Goal: Task Accomplishment & Management: Complete application form

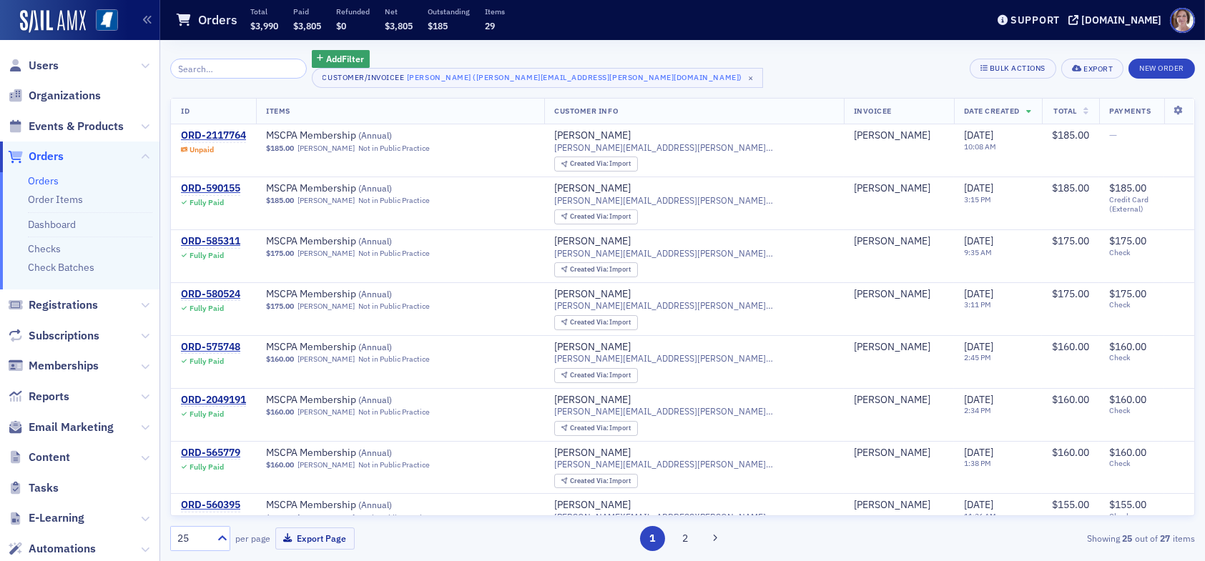
click at [51, 159] on span "Orders" at bounding box center [46, 157] width 35 height 16
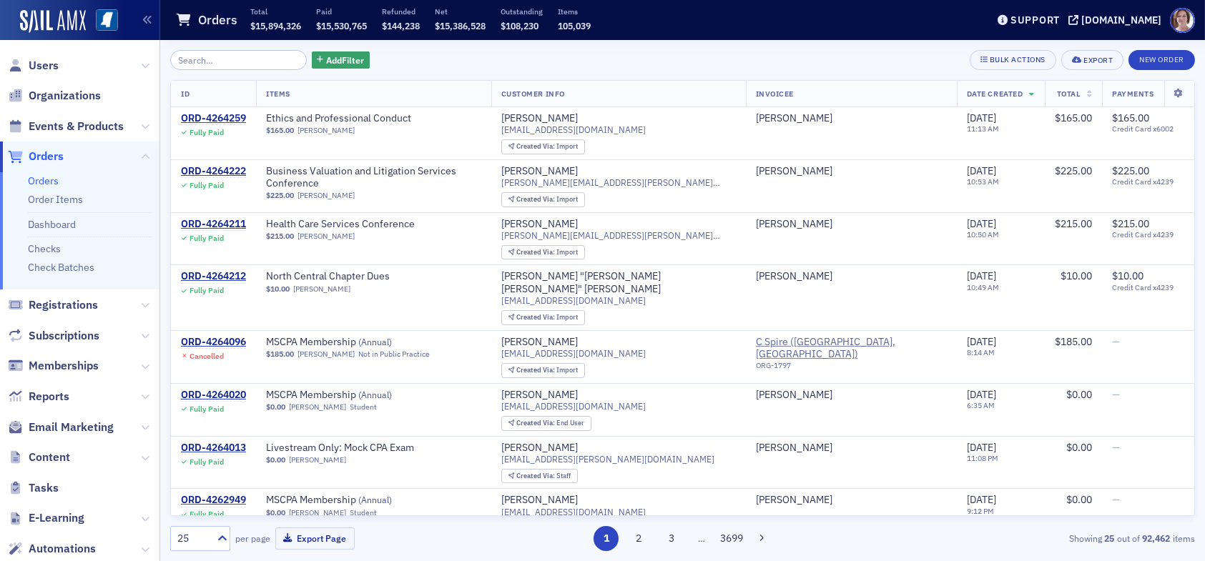
click at [251, 65] on input "search" at bounding box center [238, 60] width 137 height 20
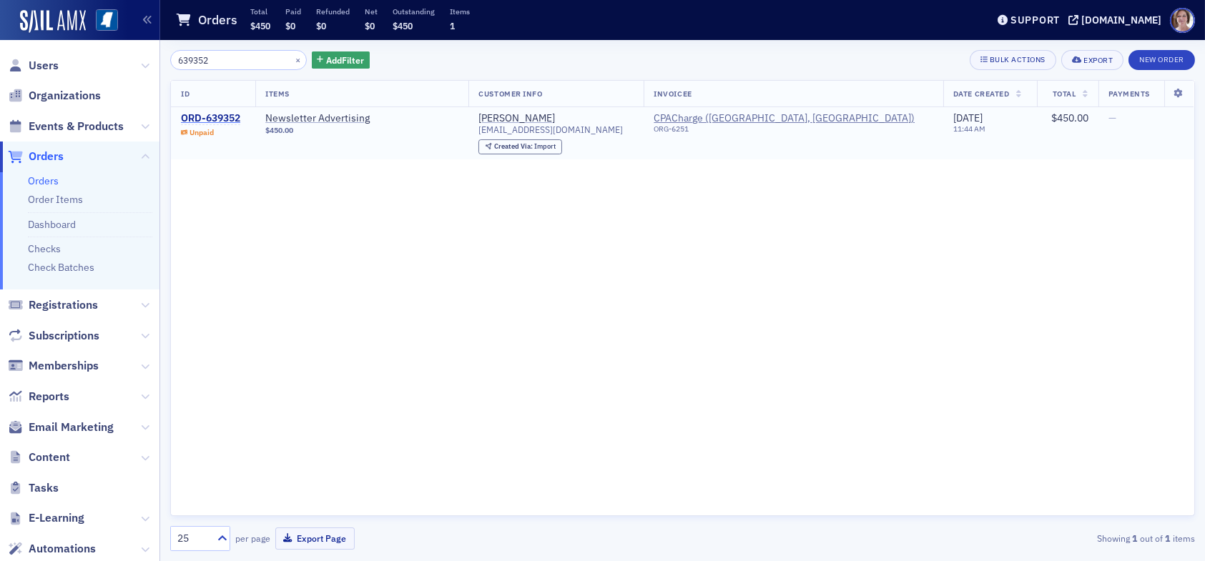
type input "639352"
click at [211, 117] on div "ORD-639352" at bounding box center [210, 118] width 59 height 13
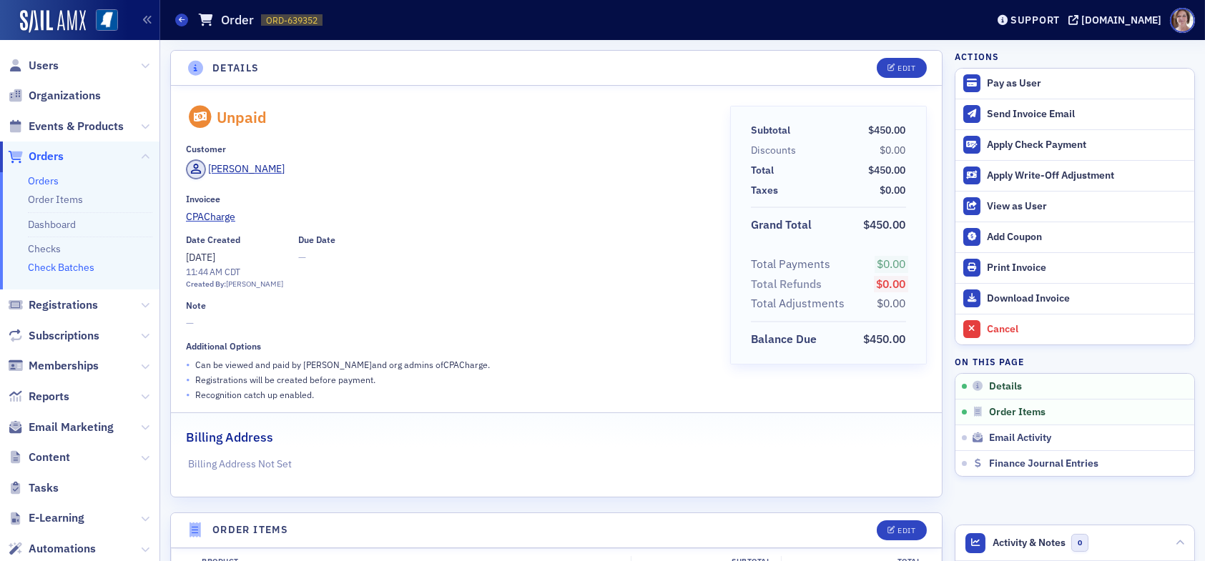
click at [74, 267] on link "Check Batches" at bounding box center [61, 267] width 66 height 13
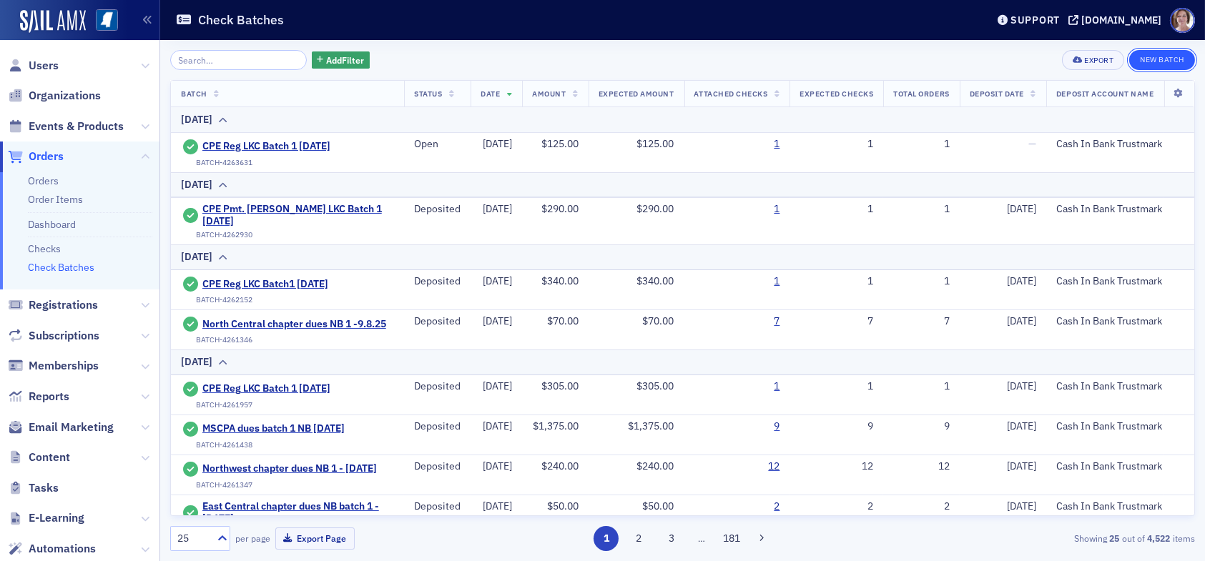
click at [1169, 60] on button "New Batch" at bounding box center [1162, 60] width 66 height 20
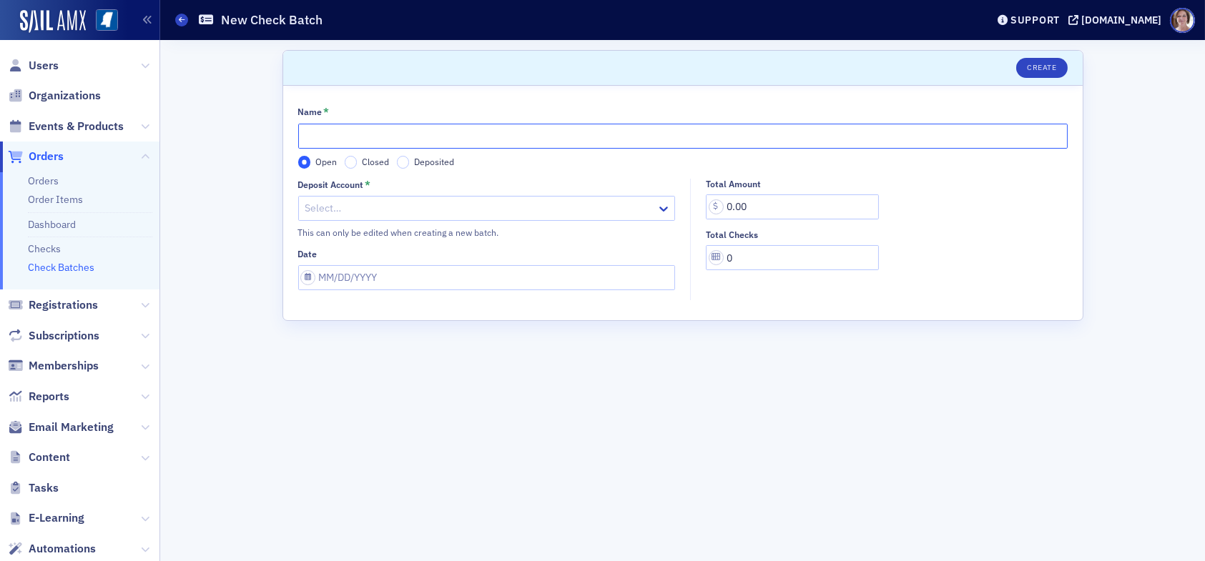
click at [696, 138] on input "Name *" at bounding box center [682, 136] width 769 height 25
type input "CPACharge #639352 LKC Batch1 09.12.25"
click at [548, 209] on div at bounding box center [480, 208] width 352 height 18
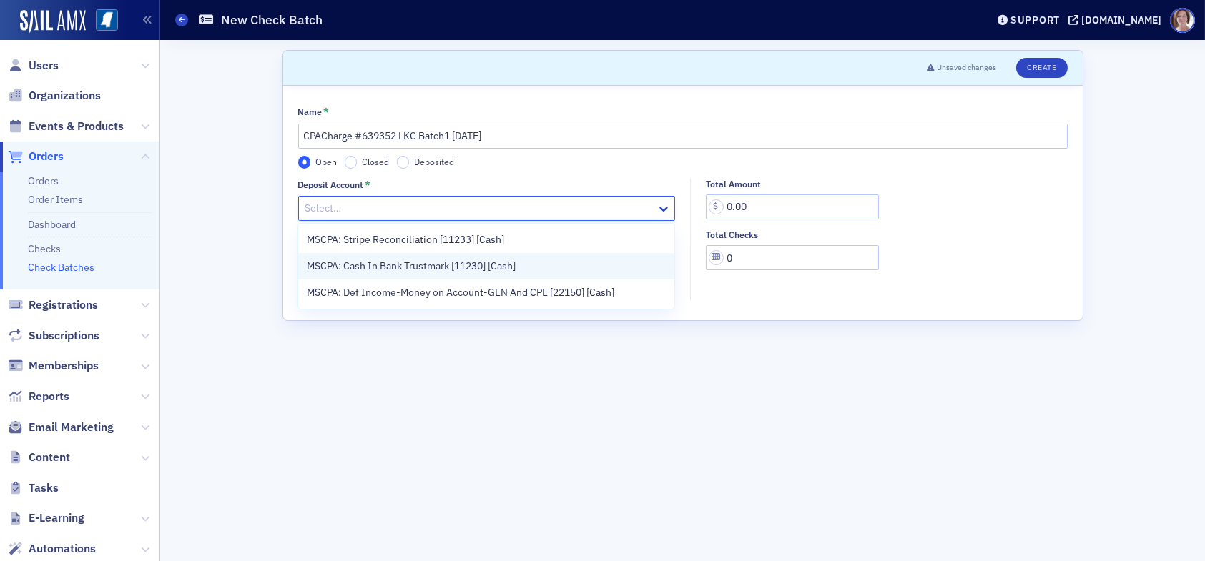
click at [521, 267] on div "MSCPA: Cash In Bank Trustmark [11230] [Cash]" at bounding box center [486, 266] width 359 height 15
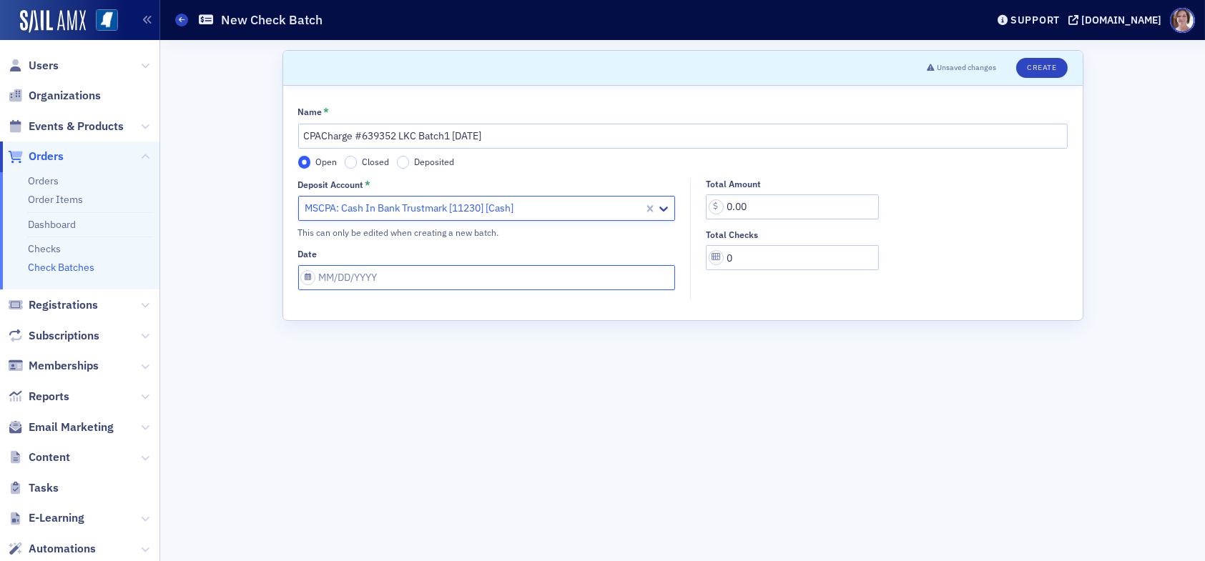
select select "8"
select select "2025"
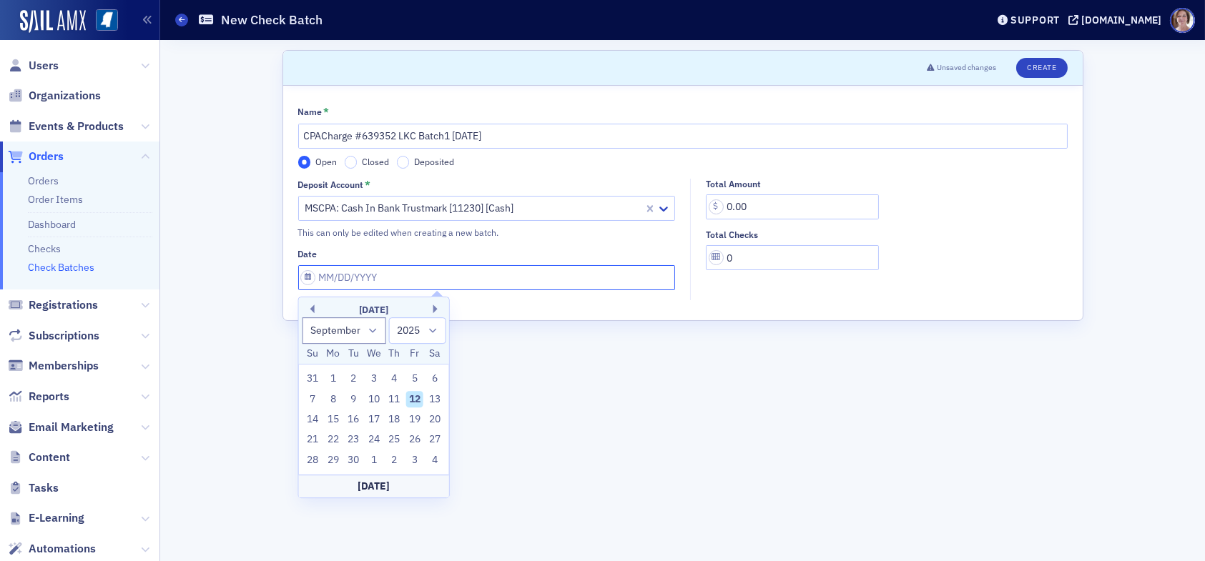
click at [500, 283] on input "Date" at bounding box center [486, 277] width 377 height 25
click at [417, 398] on div "12" at bounding box center [414, 399] width 17 height 17
type input "09/12/2025"
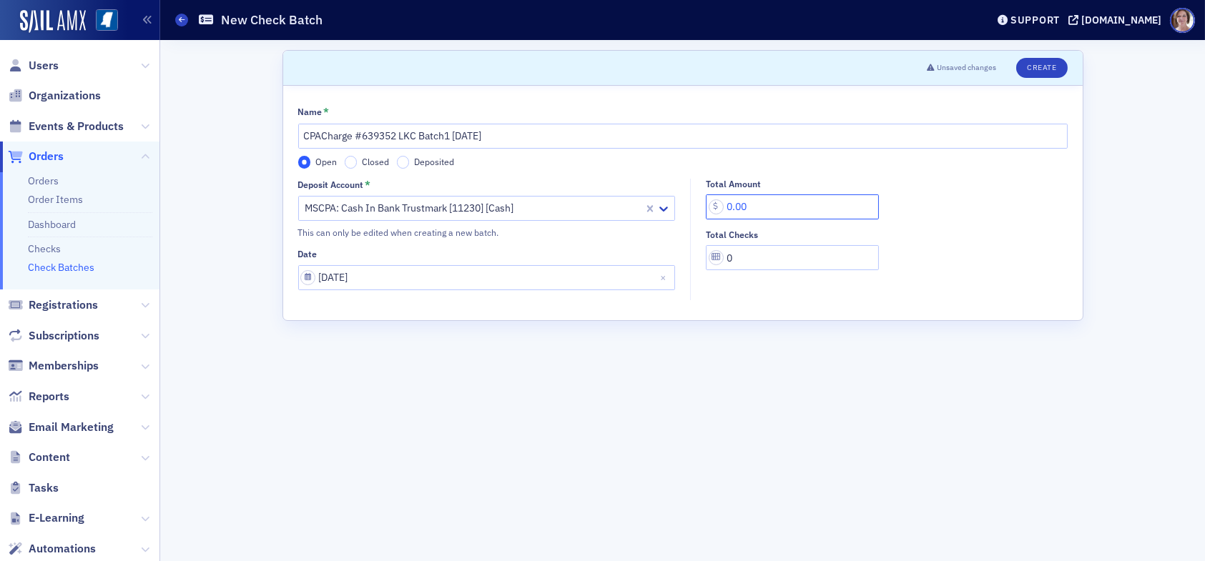
click at [788, 212] on input "0.00" at bounding box center [792, 206] width 173 height 25
drag, startPoint x: 755, startPoint y: 206, endPoint x: 701, endPoint y: 213, distance: 54.8
click at [701, 213] on div "Total Amount 0.00 Total Checks 0" at bounding box center [883, 225] width 384 height 92
type input "450.00"
drag, startPoint x: 733, startPoint y: 260, endPoint x: 715, endPoint y: 260, distance: 18.6
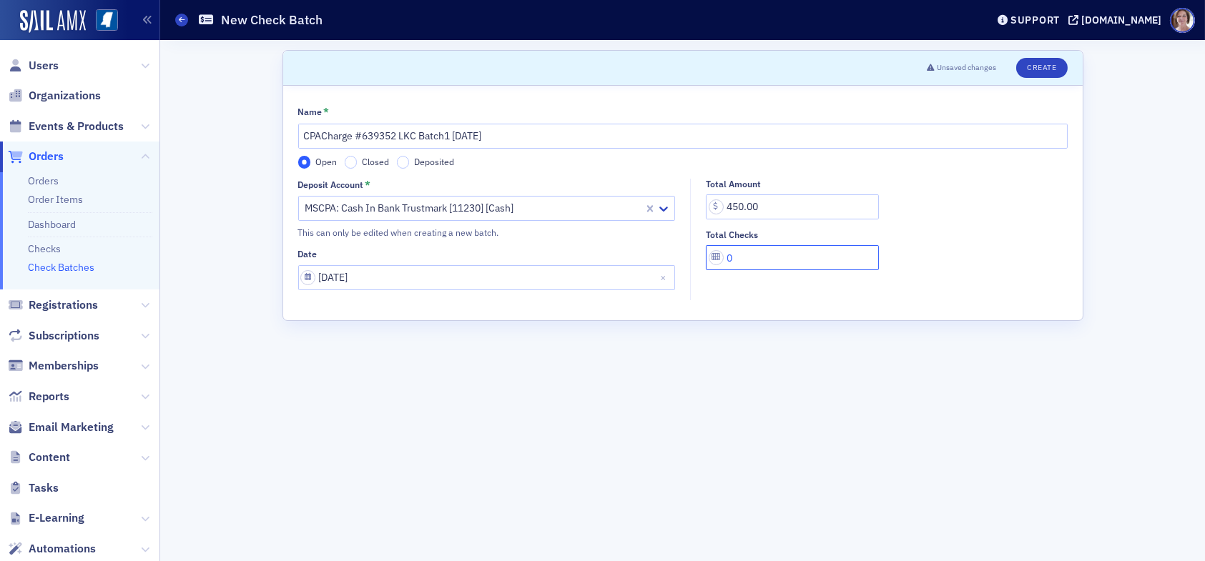
click at [716, 260] on input "0" at bounding box center [792, 257] width 173 height 25
type input "1"
click at [1039, 66] on button "Create" at bounding box center [1041, 68] width 51 height 20
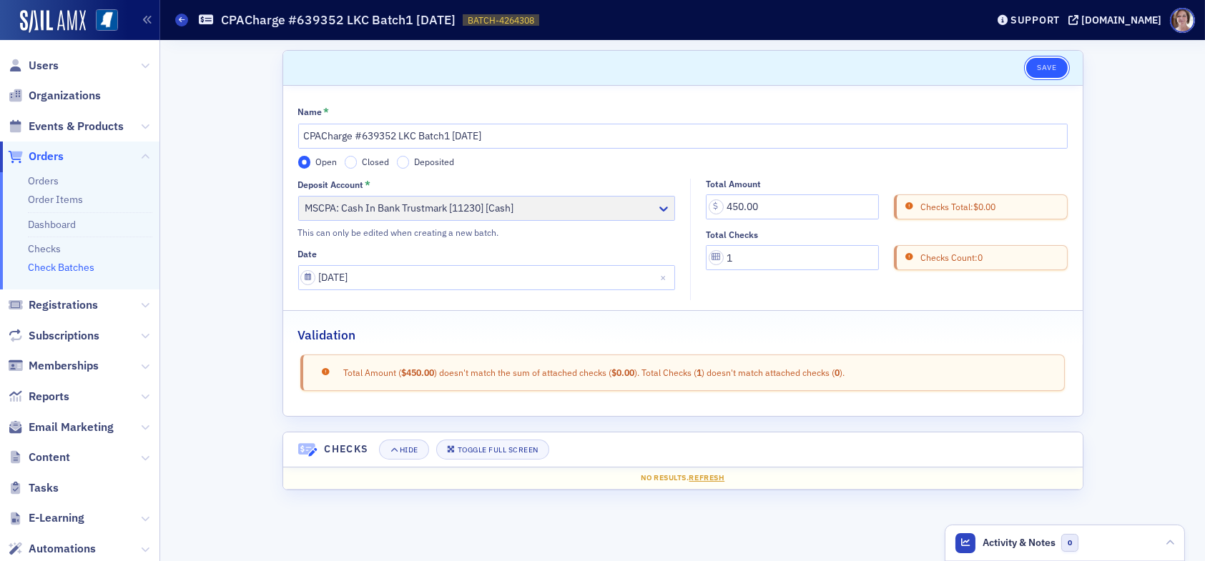
click at [1044, 66] on button "Save" at bounding box center [1046, 68] width 41 height 20
click at [49, 249] on link "Checks" at bounding box center [44, 248] width 33 height 13
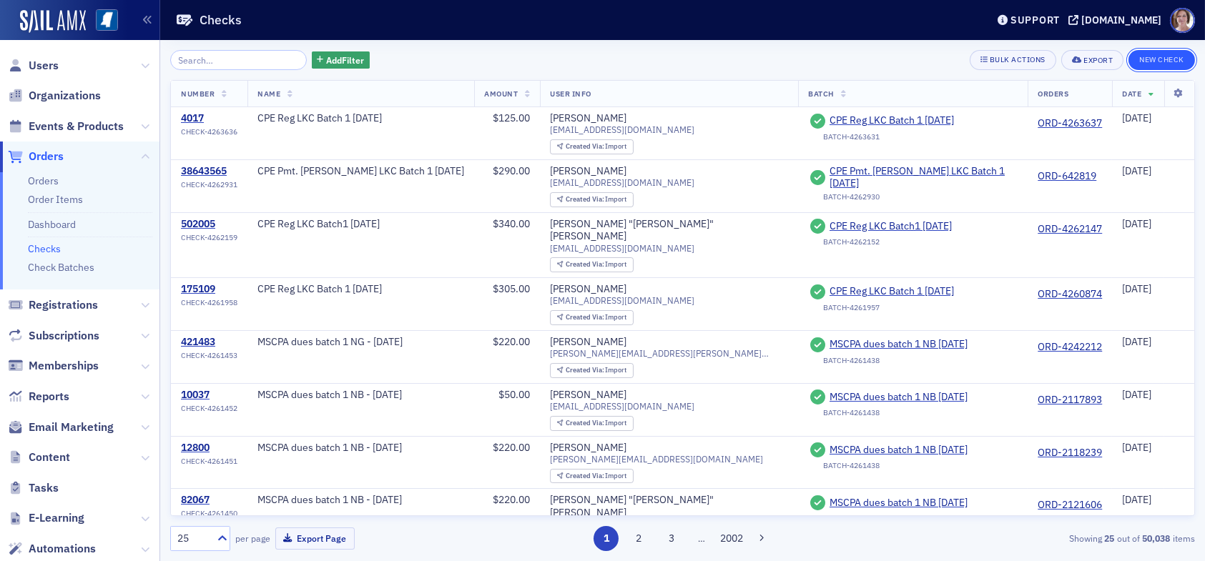
click at [1153, 54] on button "New Check" at bounding box center [1161, 60] width 66 height 20
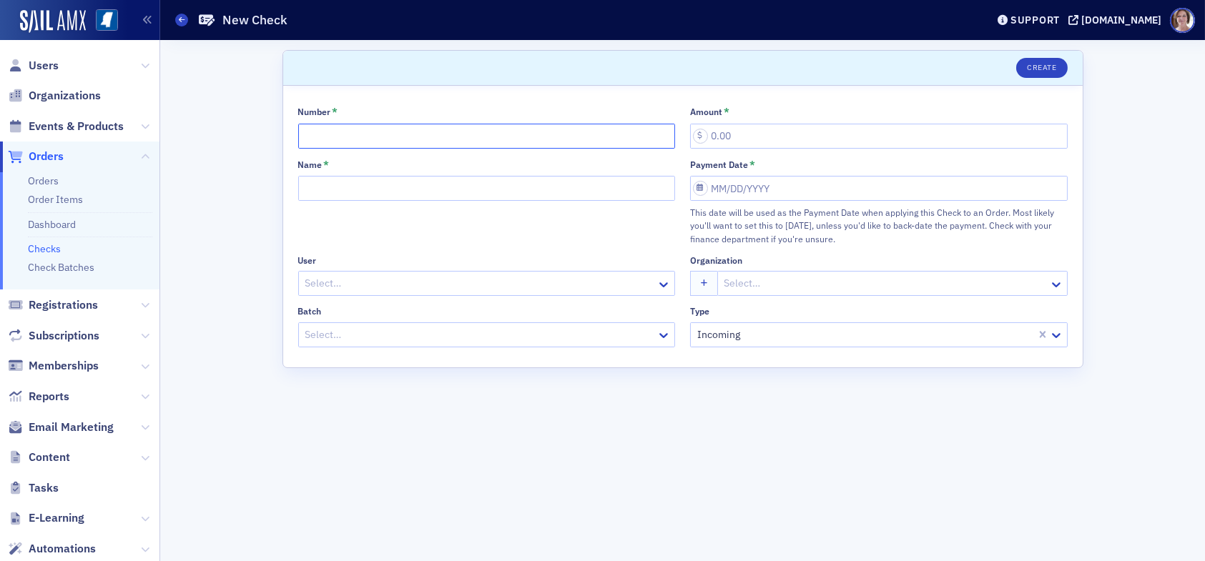
click at [546, 134] on input "Number *" at bounding box center [486, 136] width 377 height 25
type input "ACH DEP"
drag, startPoint x: 740, startPoint y: 133, endPoint x: 692, endPoint y: 133, distance: 47.9
click at [692, 133] on input "Amount *" at bounding box center [878, 136] width 377 height 25
drag, startPoint x: 761, startPoint y: 142, endPoint x: 687, endPoint y: 141, distance: 73.6
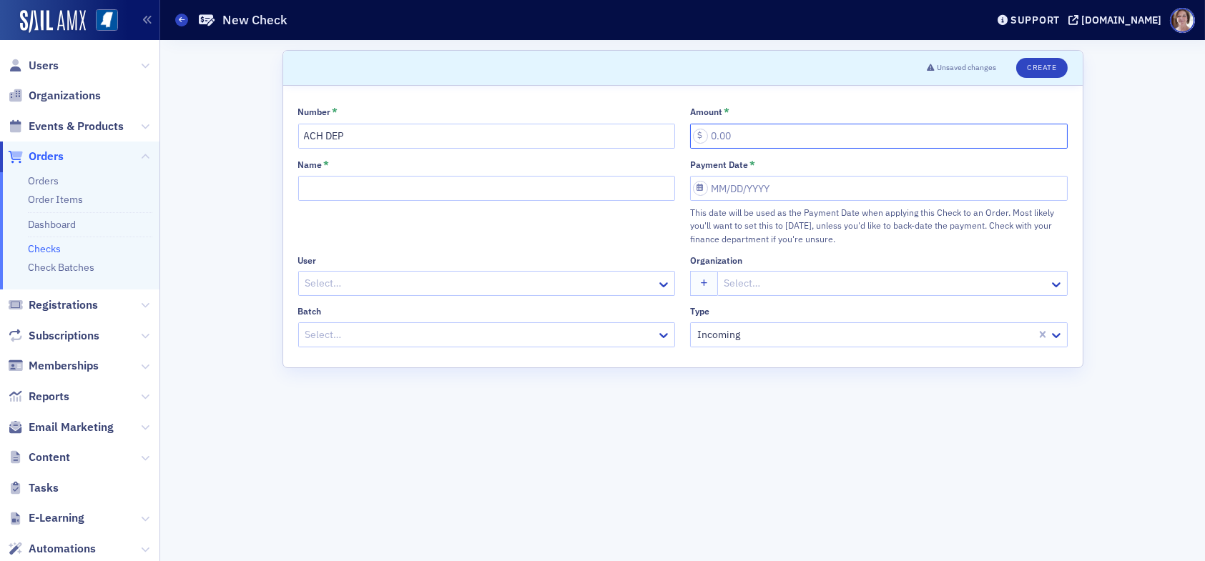
click at [687, 141] on div "Number * ACH DEP Amount * Name * Payment Date * This date will be used as the P…" at bounding box center [682, 227] width 769 height 242
type input "450.00"
select select "8"
select select "2025"
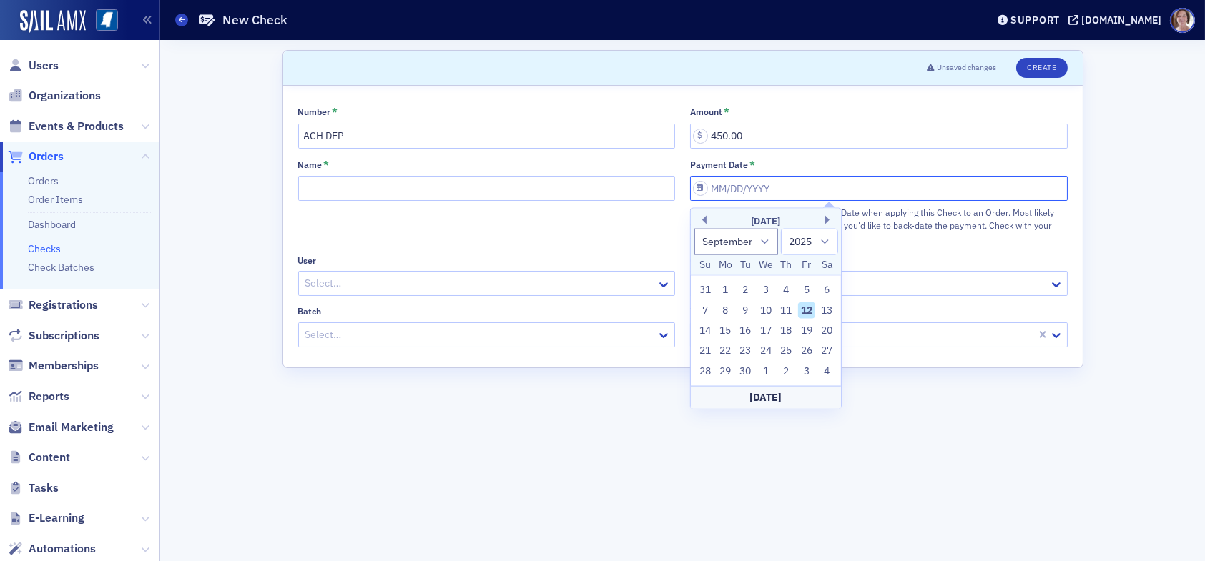
click at [784, 187] on input "Payment Date *" at bounding box center [878, 188] width 377 height 25
type input "0"
select select "0"
select select "2000"
type input "06"
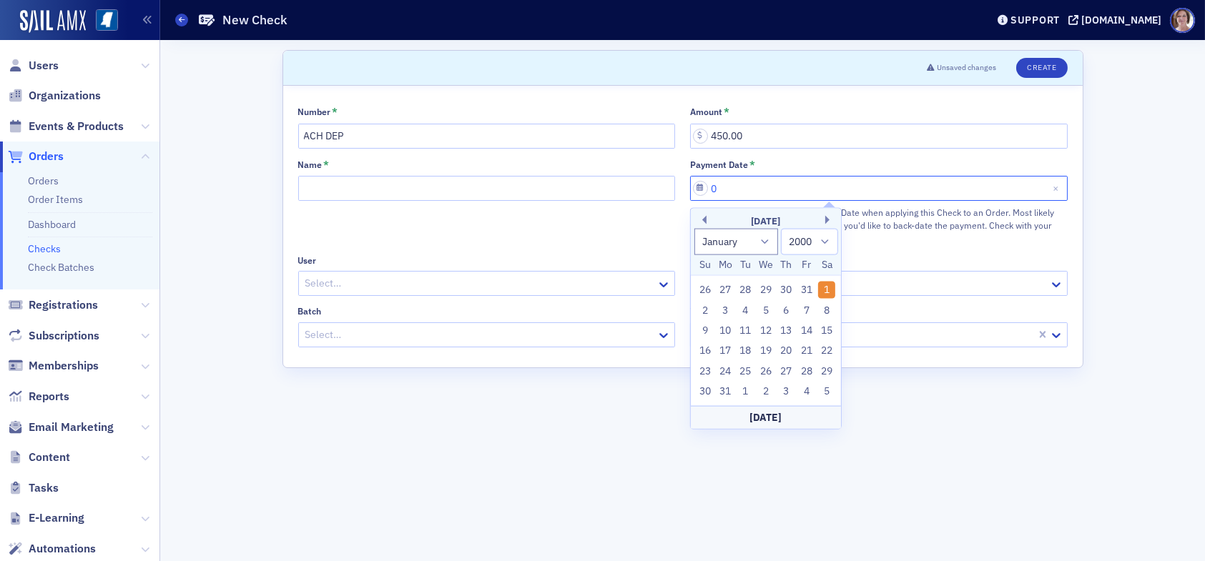
select select "5"
select select "2025"
type input "061"
select select "0"
select select "1961"
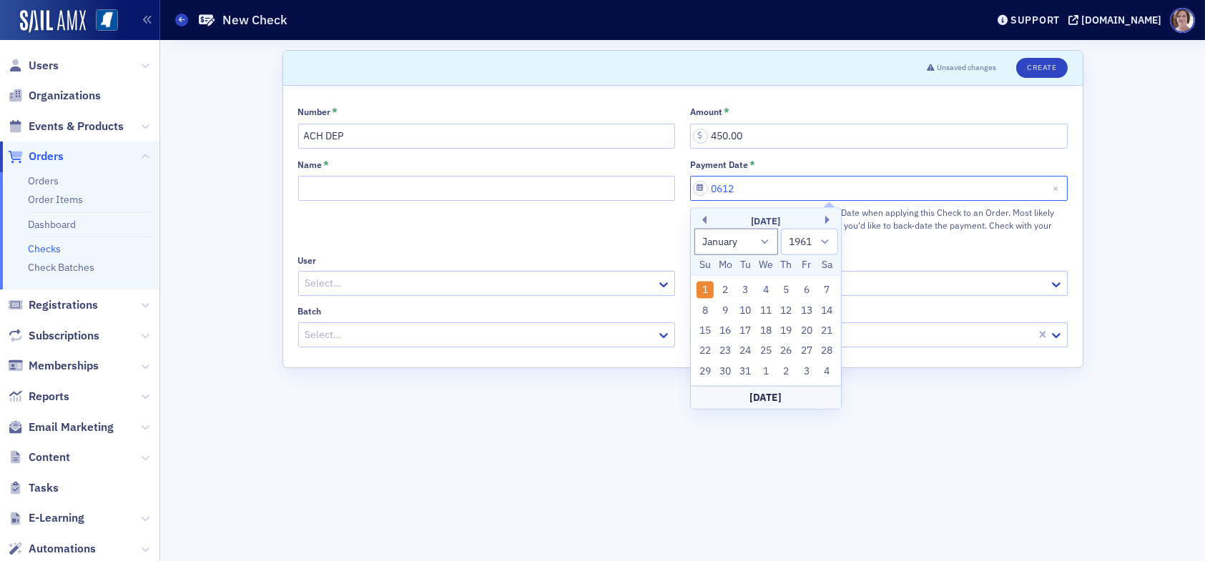
type input "06122"
select select "1900"
type input "061"
select select "1961"
type input "06"
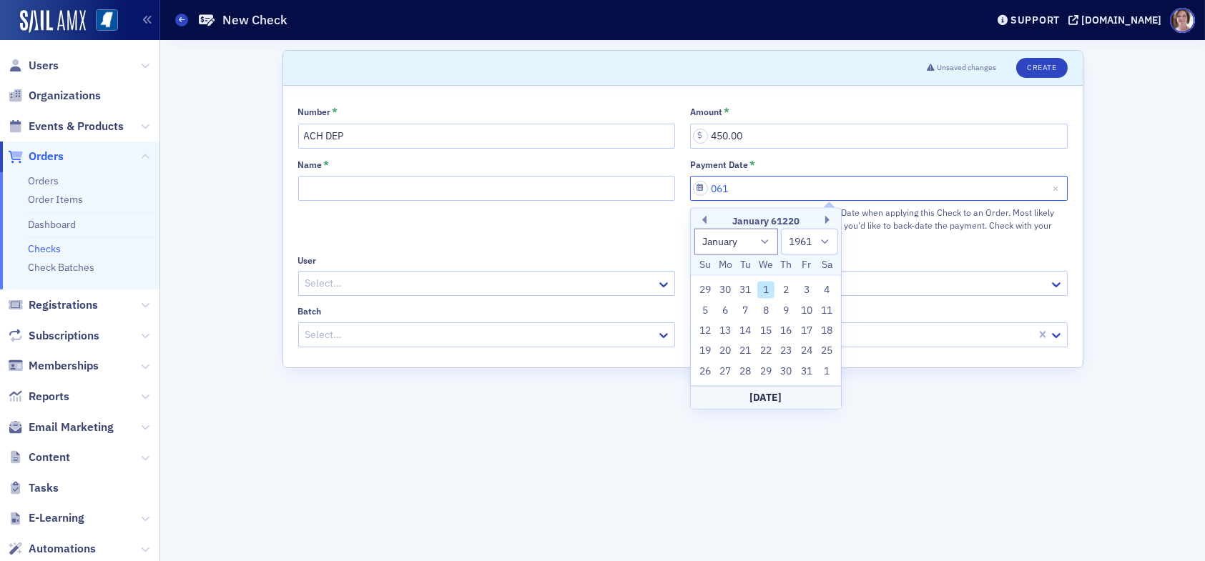
select select "5"
select select "2025"
type input "0"
select select "0"
select select "2000"
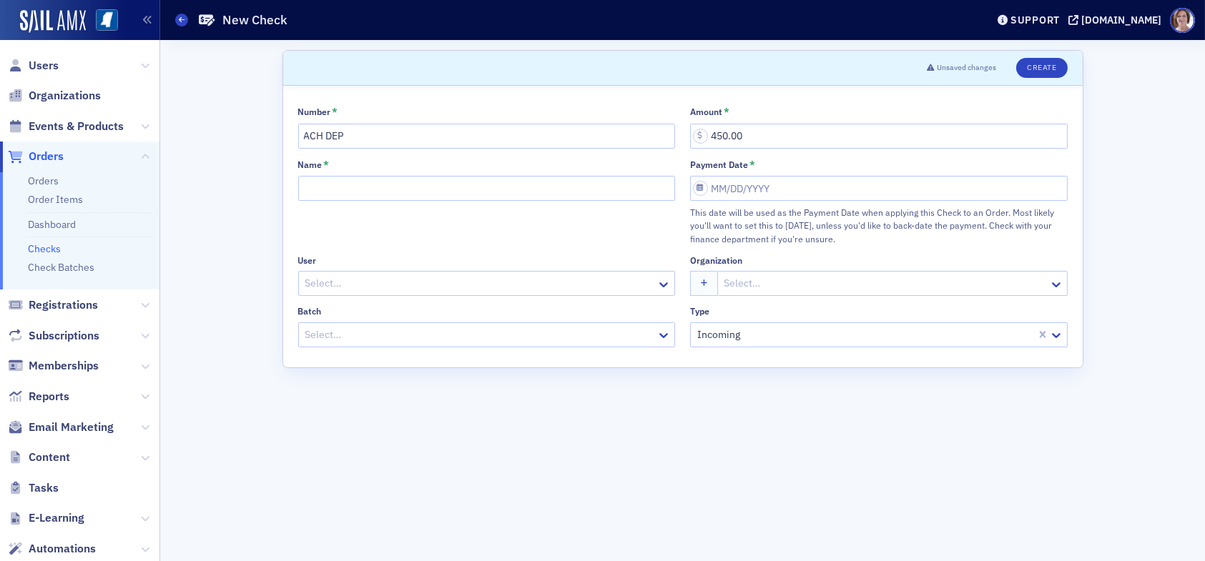
click at [1047, 458] on form "Scroll to Unsaved changes Create Number * ACH DEP Amount * 450.00 Name * Paymen…" at bounding box center [682, 300] width 801 height 501
click at [344, 282] on div at bounding box center [480, 284] width 352 height 18
type input "[PERSON_NAME]"
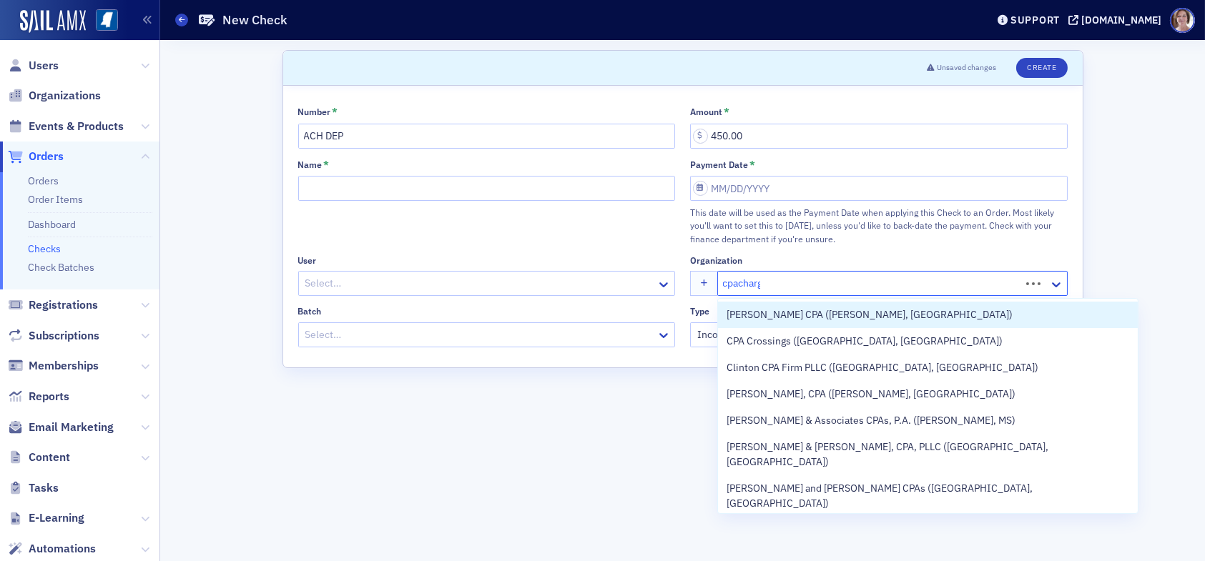
type input "cpacharge"
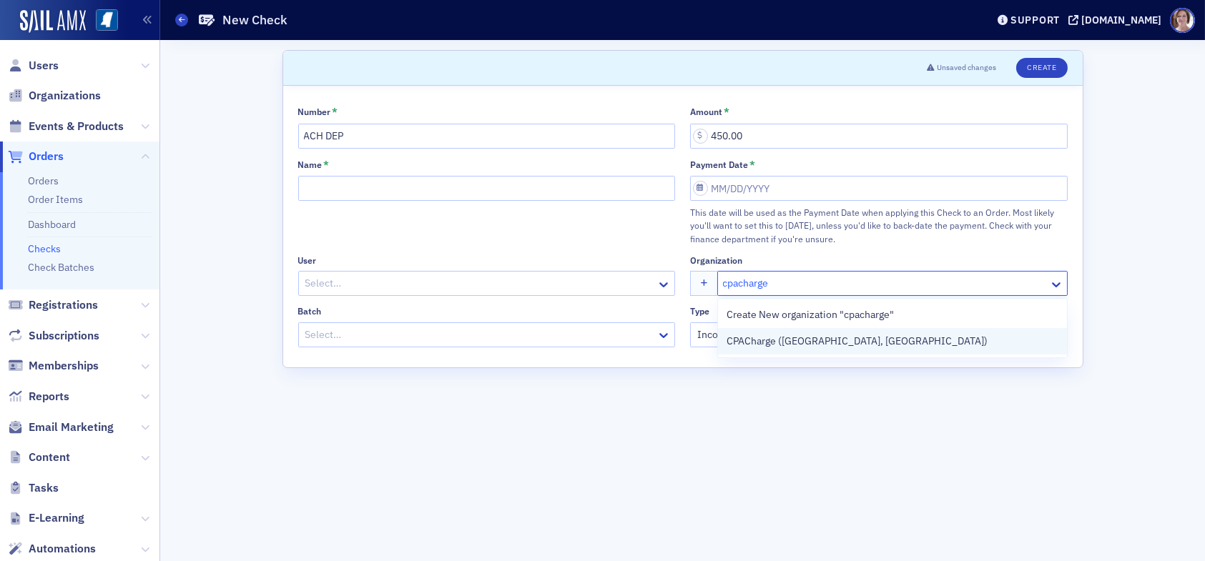
click at [797, 348] on div "CPACharge (Austin, TX)" at bounding box center [892, 341] width 349 height 26
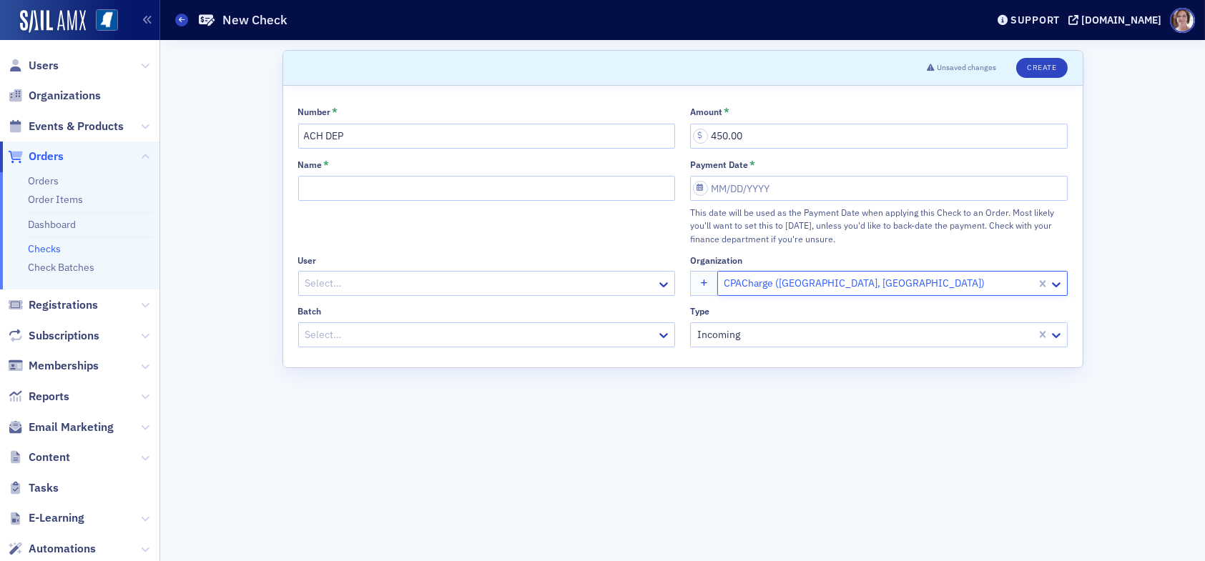
click at [626, 330] on div "Select…" at bounding box center [478, 335] width 358 height 21
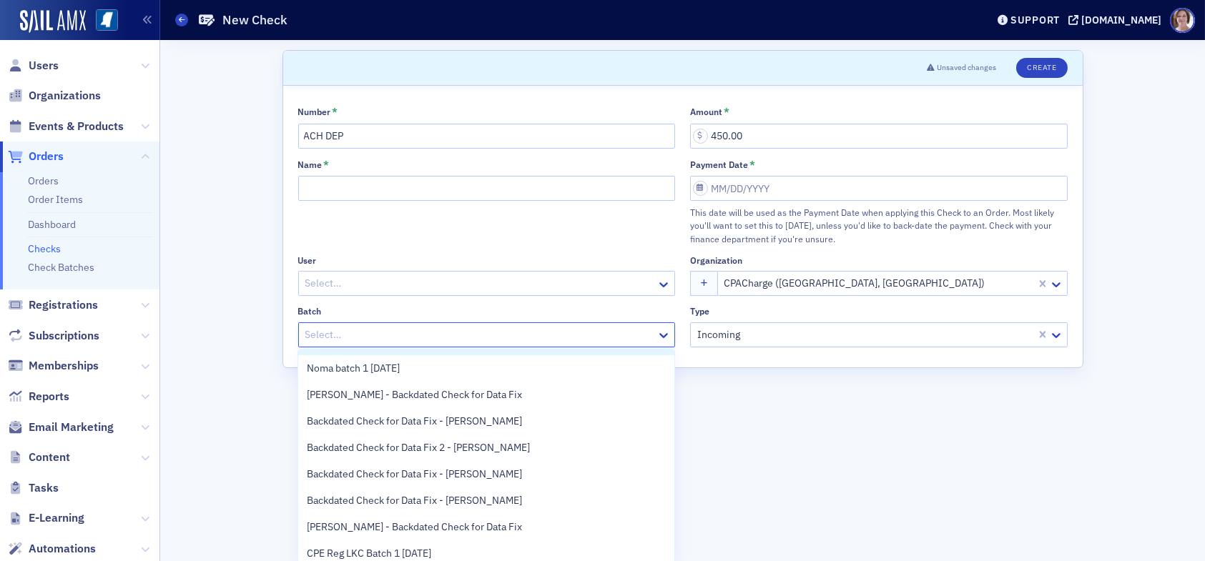
scroll to position [55, 0]
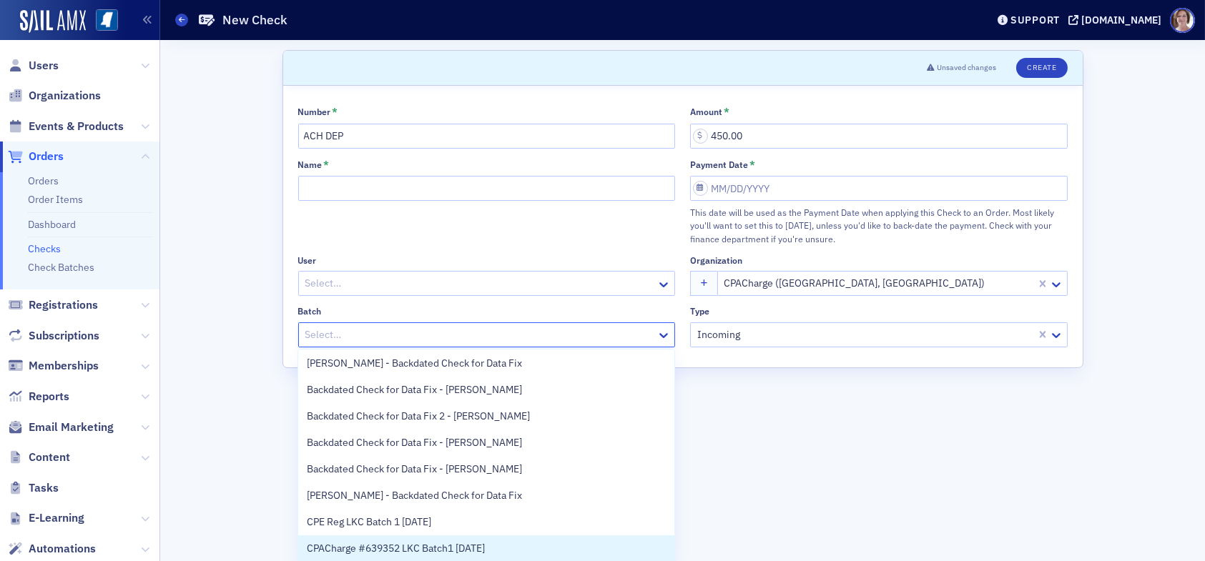
click at [426, 543] on span "CPACharge #639352 LKC Batch1 09.12.25" at bounding box center [396, 548] width 178 height 15
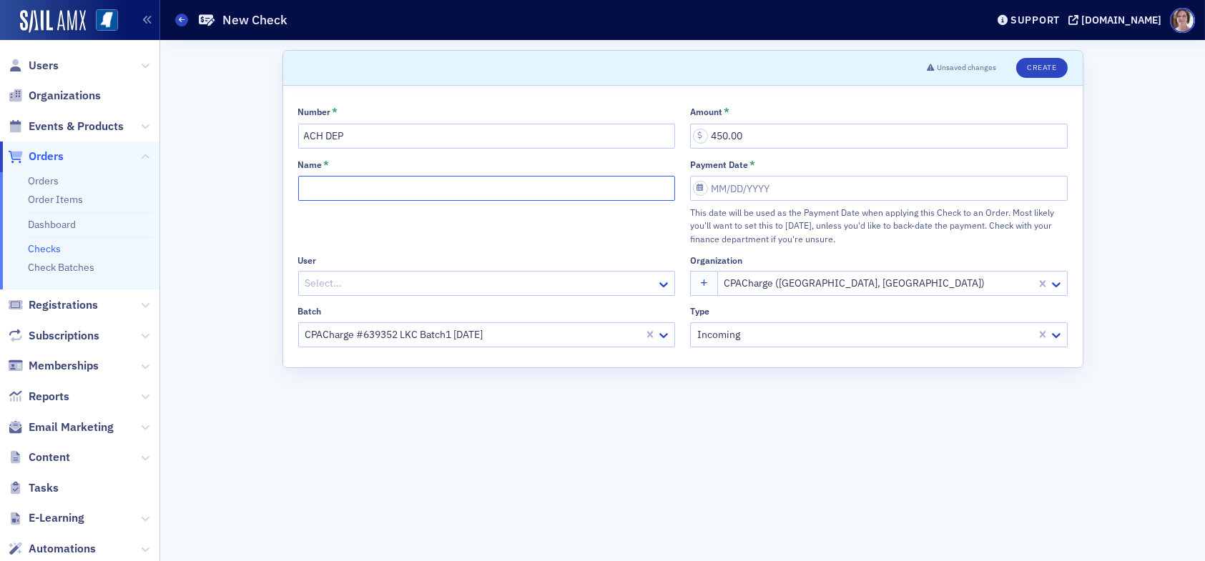
click at [352, 182] on input "Name *" at bounding box center [486, 188] width 377 height 25
type input "CPACharge #639352 LKC Batch1 09.12.25"
click at [440, 284] on div at bounding box center [480, 284] width 352 height 18
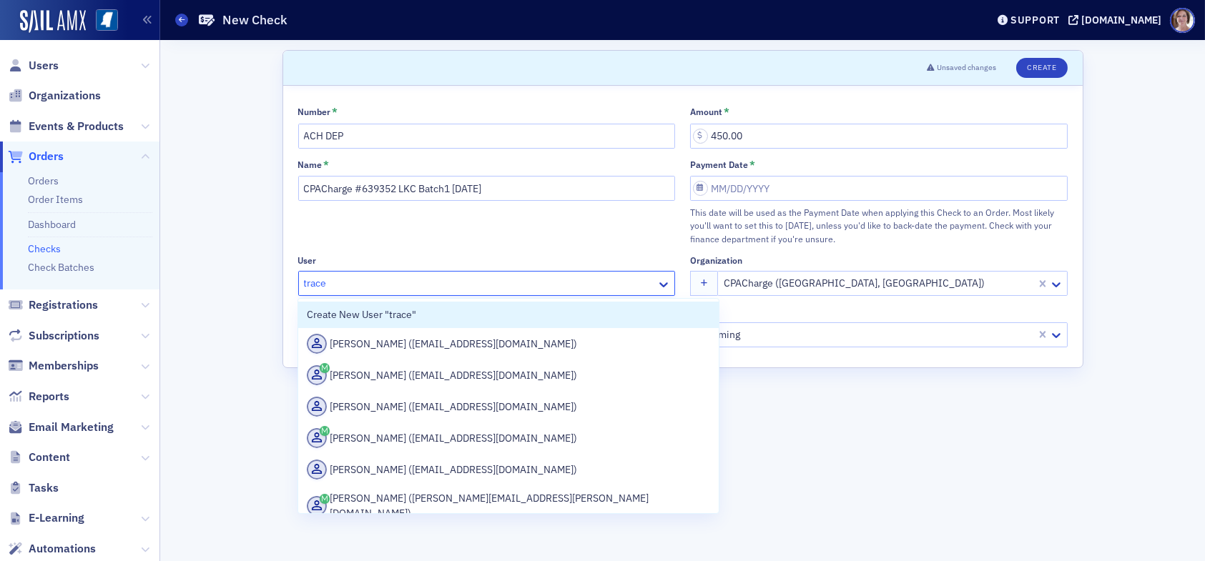
type input "tracey"
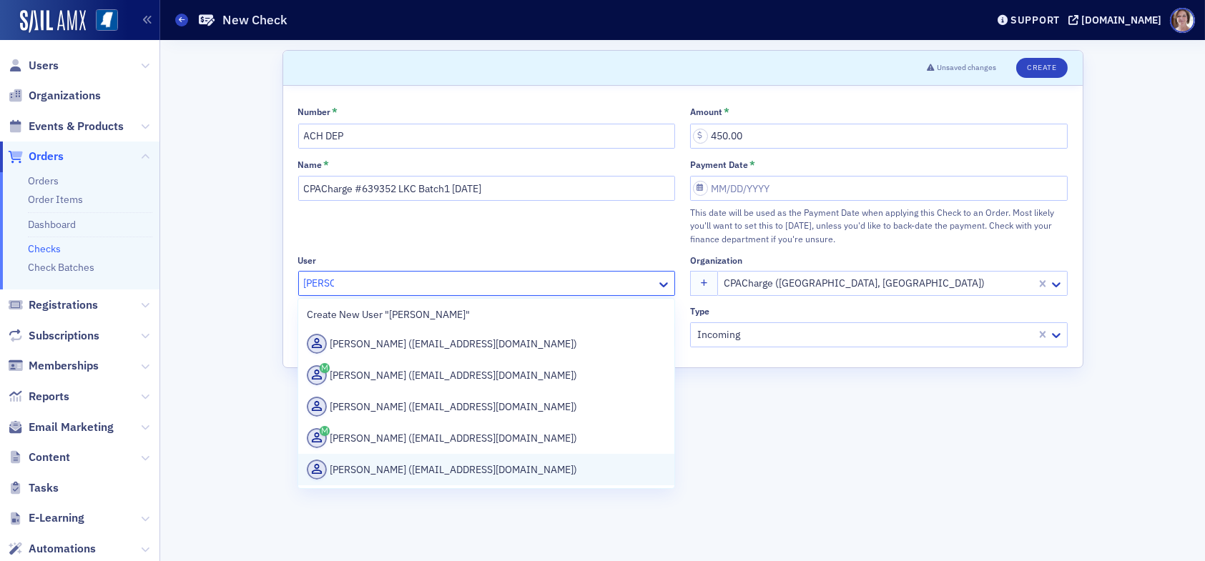
click at [448, 468] on div "Tracey Gavin (tgavin@affinipay.com)" at bounding box center [486, 470] width 359 height 20
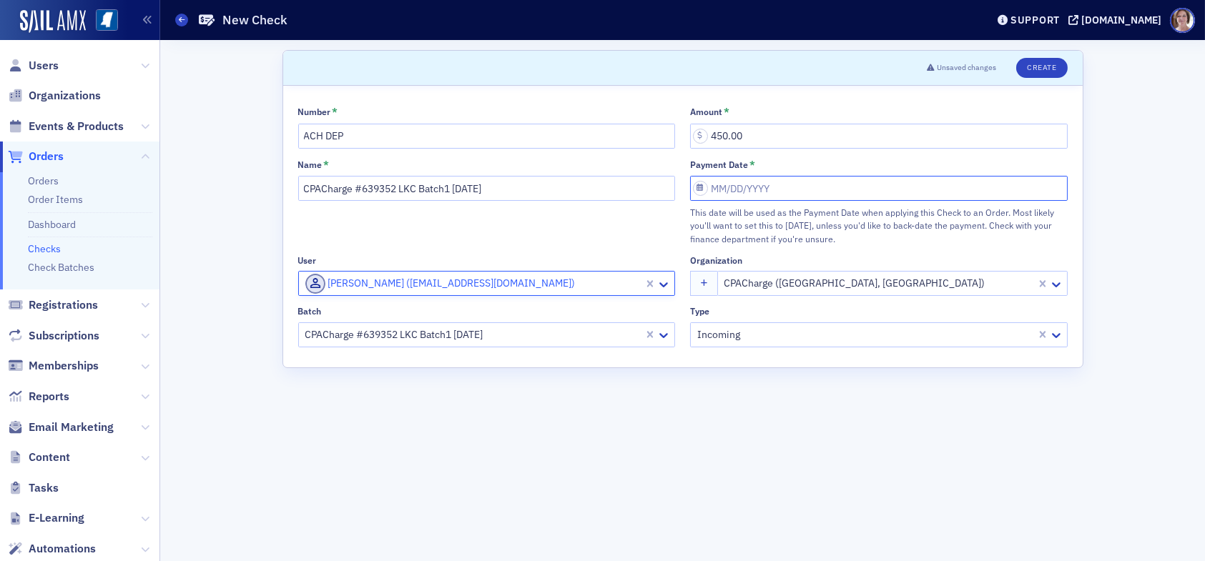
click at [782, 183] on input "Payment Date *" at bounding box center [878, 188] width 377 height 25
select select "8"
select select "2025"
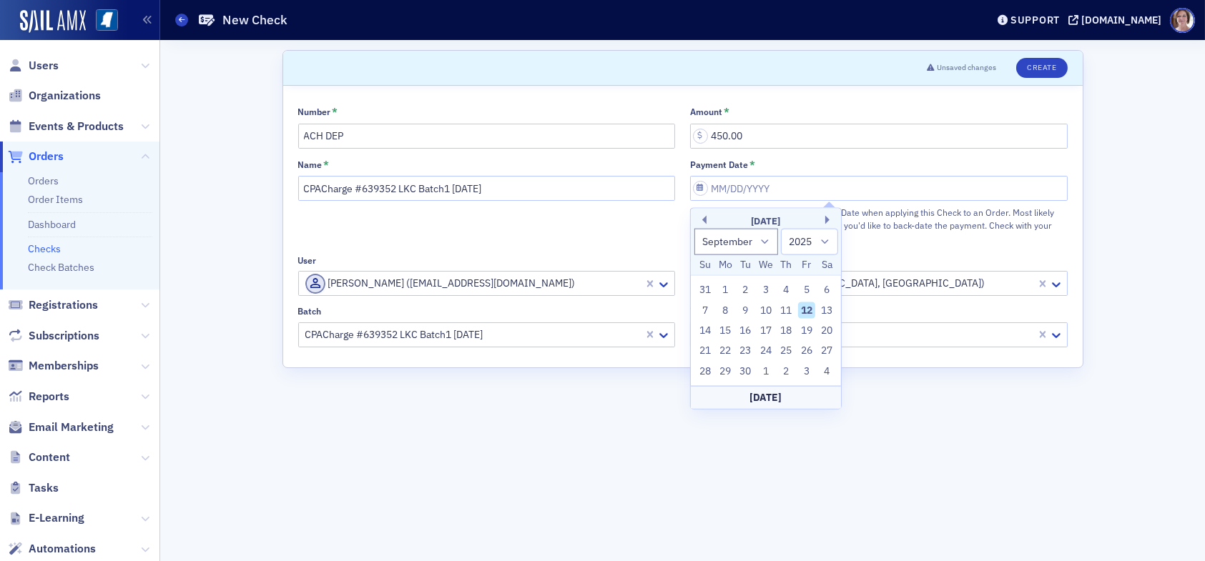
click at [706, 224] on div "September 2025" at bounding box center [766, 221] width 150 height 14
click at [706, 219] on button "Previous Month" at bounding box center [702, 220] width 9 height 9
select select "5"
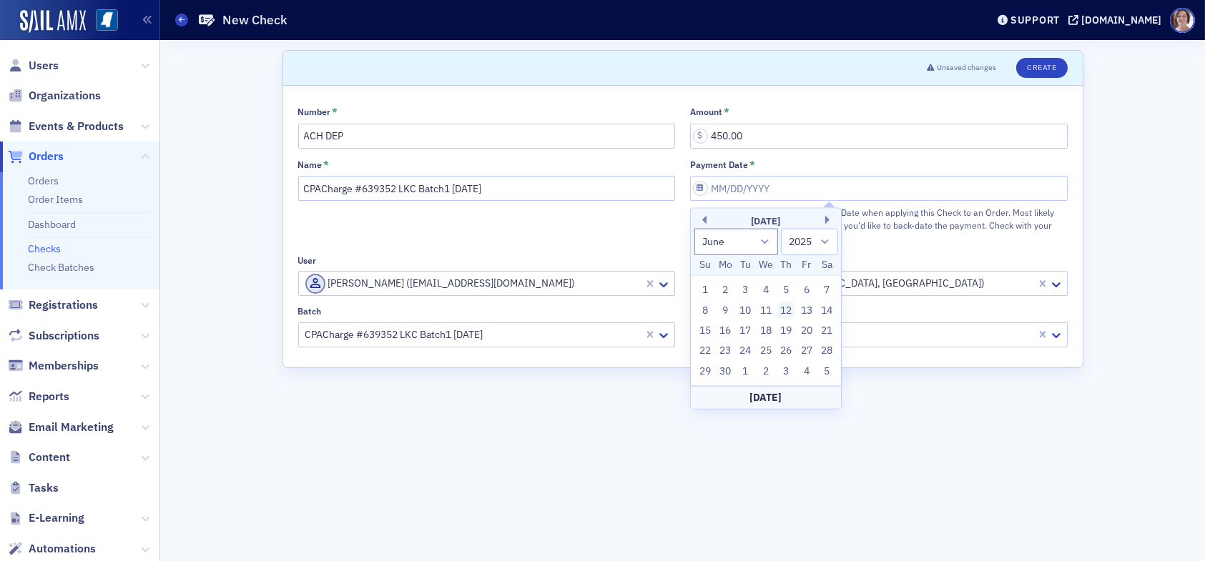
click at [786, 314] on div "12" at bounding box center [786, 310] width 17 height 17
type input "06/12/2025"
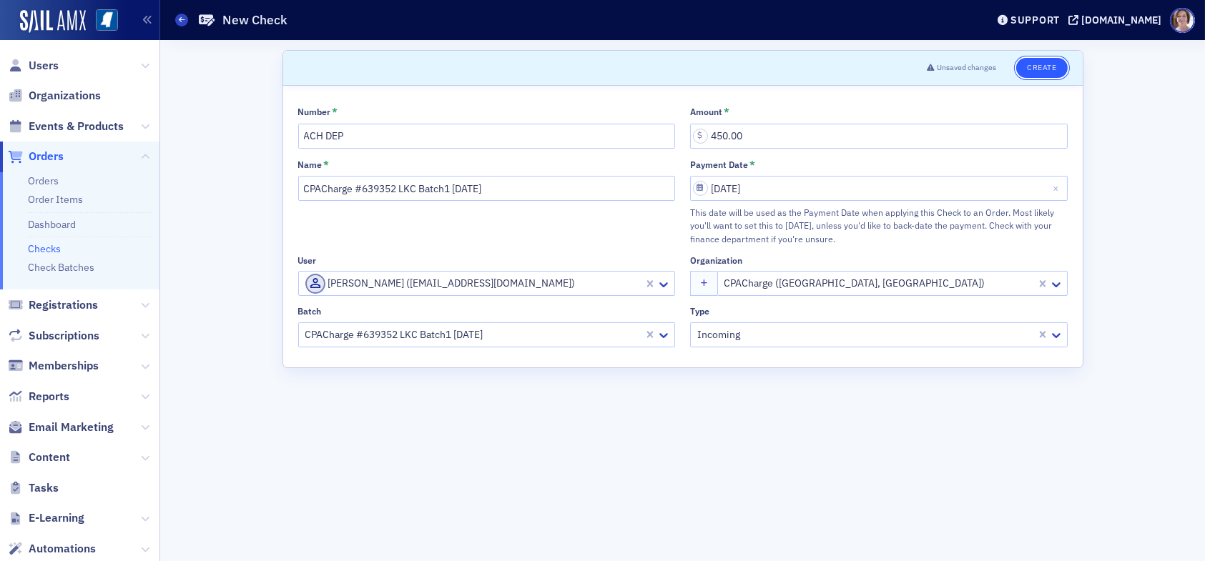
click at [1049, 66] on button "Create" at bounding box center [1041, 68] width 51 height 20
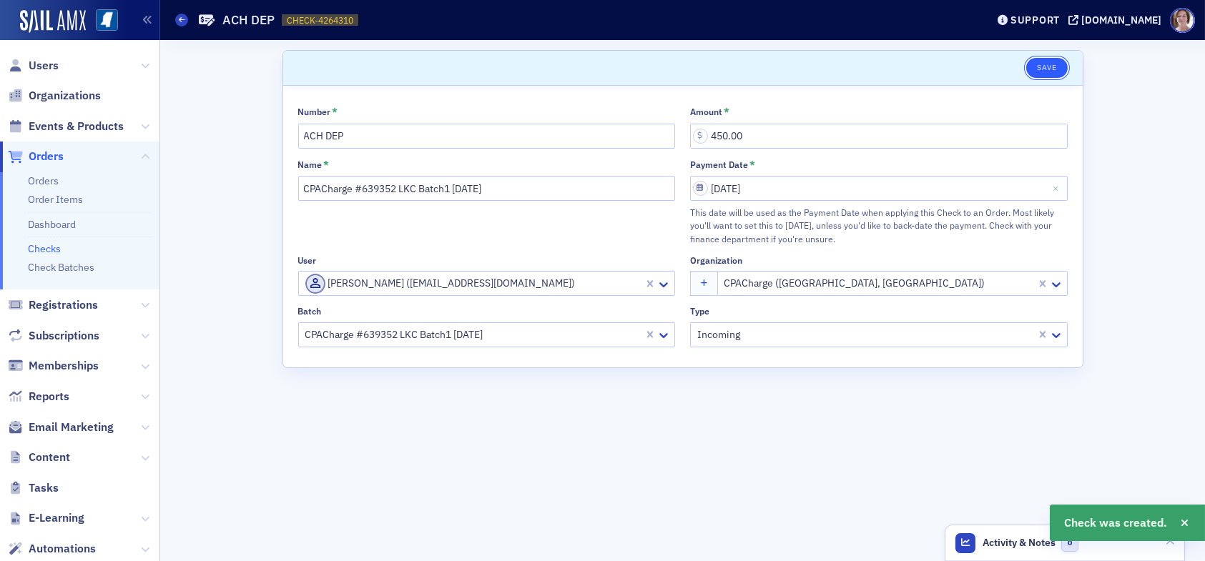
click at [1042, 69] on button "Save" at bounding box center [1046, 68] width 41 height 20
click at [51, 152] on span "Orders" at bounding box center [46, 157] width 35 height 16
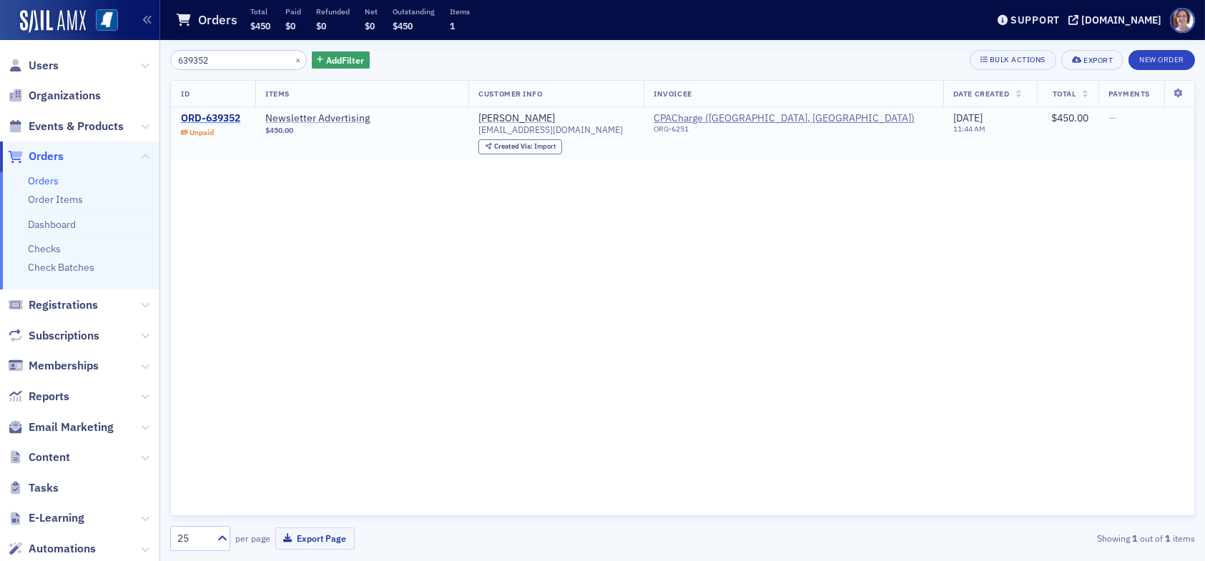
click at [233, 121] on div "ORD-639352" at bounding box center [210, 118] width 59 height 13
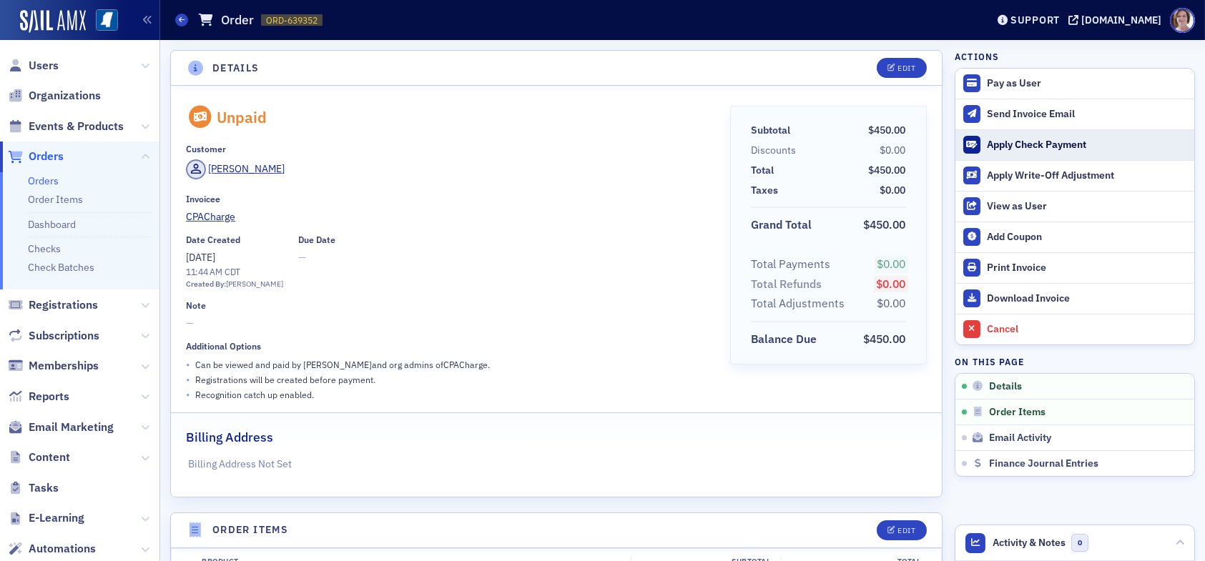
click at [1024, 143] on div "Apply Check Payment" at bounding box center [1087, 145] width 200 height 13
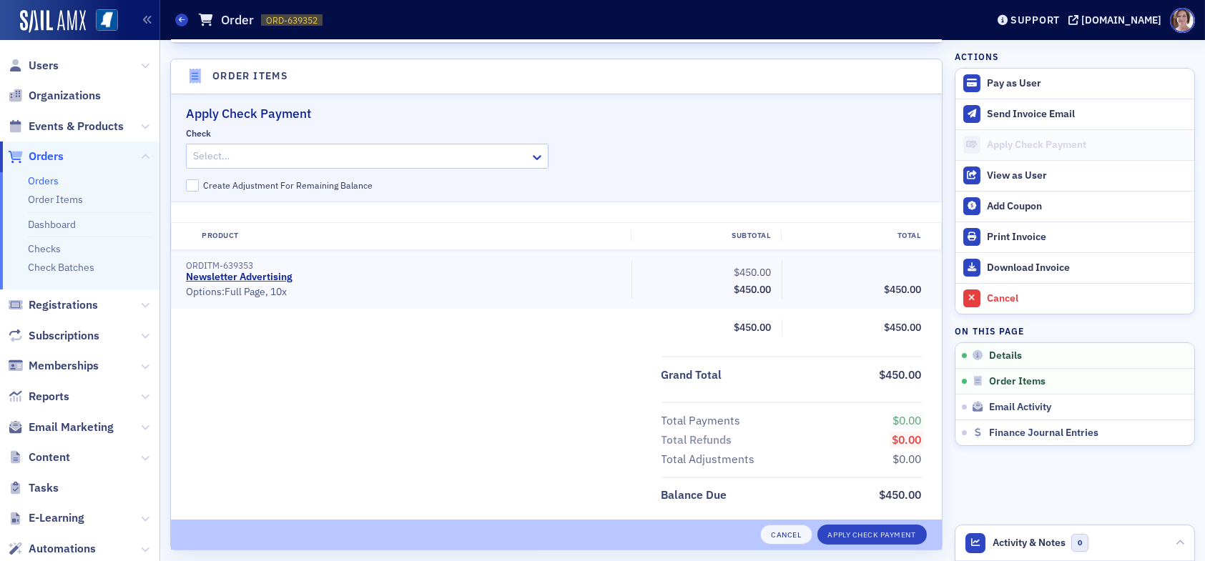
scroll to position [465, 0]
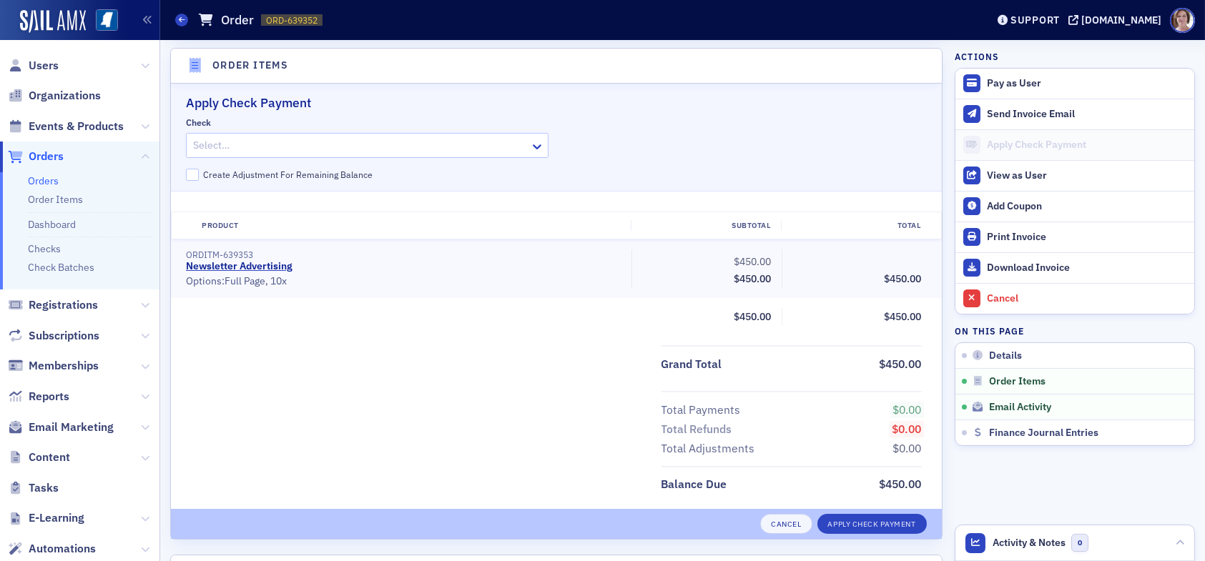
click at [341, 142] on div at bounding box center [360, 146] width 337 height 18
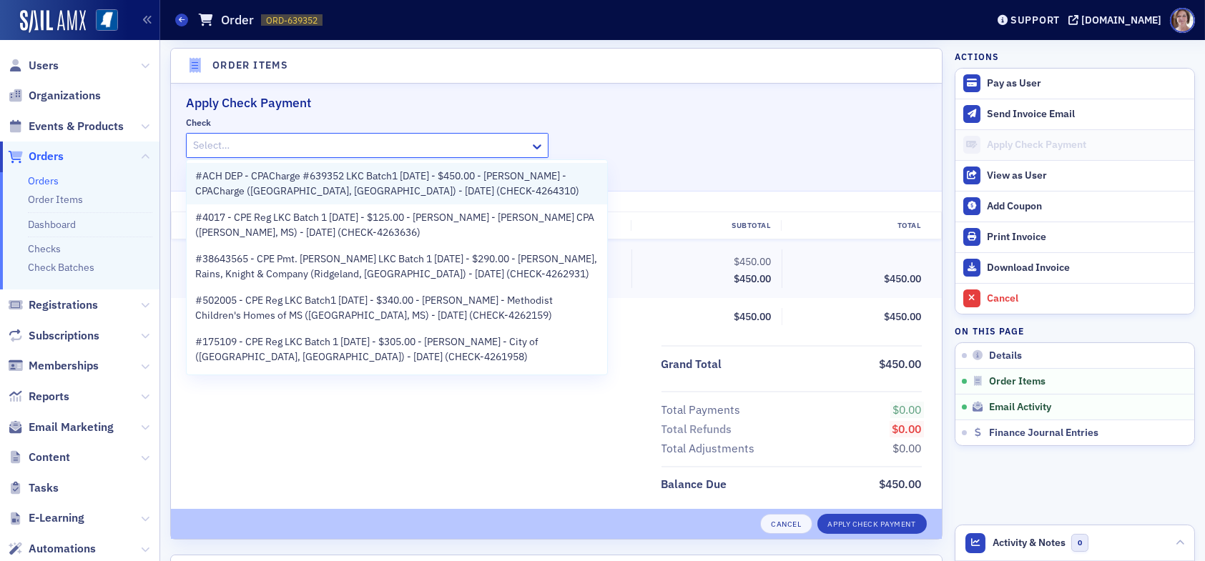
click at [414, 179] on span "#ACH DEP - CPACharge #639352 LKC Batch1 09.12.25 - $450.00 - Tracey Gavin - CPA…" at bounding box center [396, 184] width 403 height 30
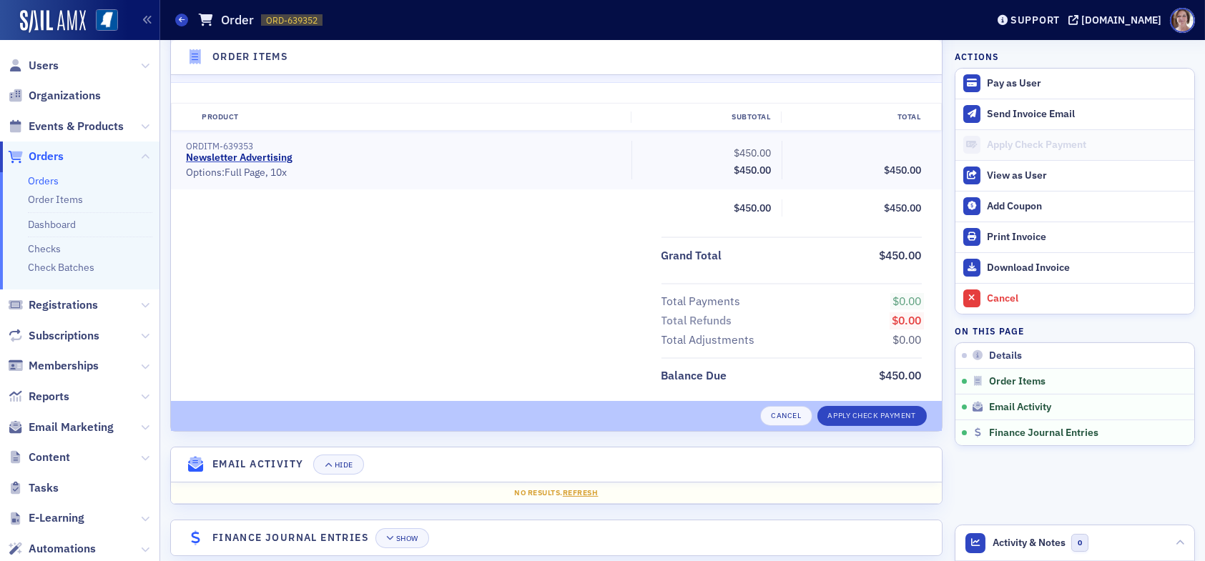
scroll to position [608, 0]
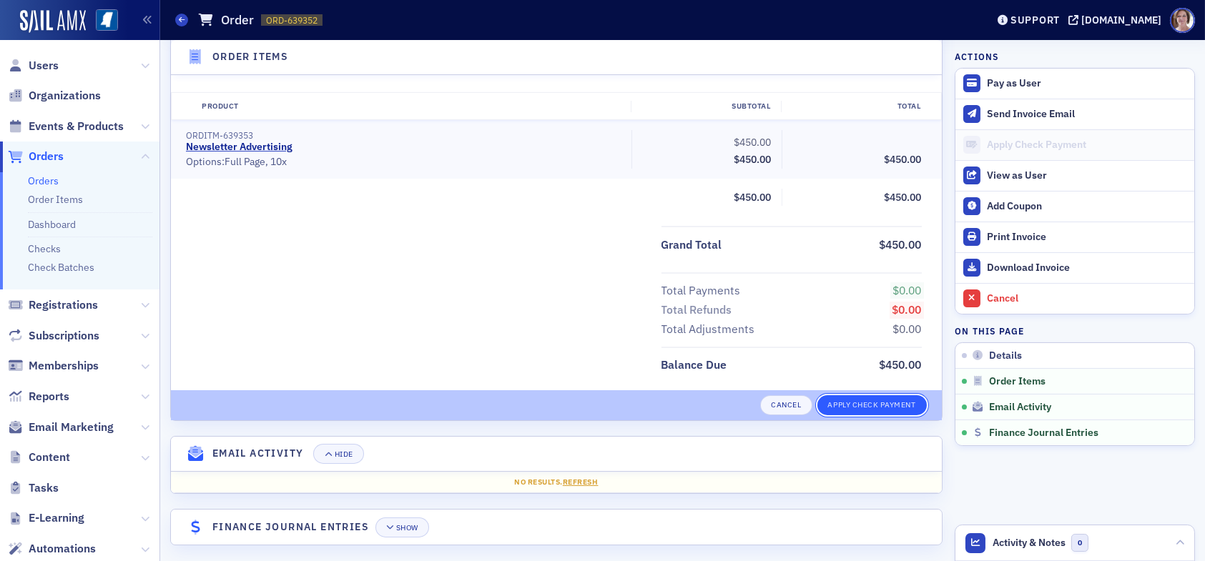
click at [841, 404] on button "Apply Check Payment" at bounding box center [871, 405] width 109 height 20
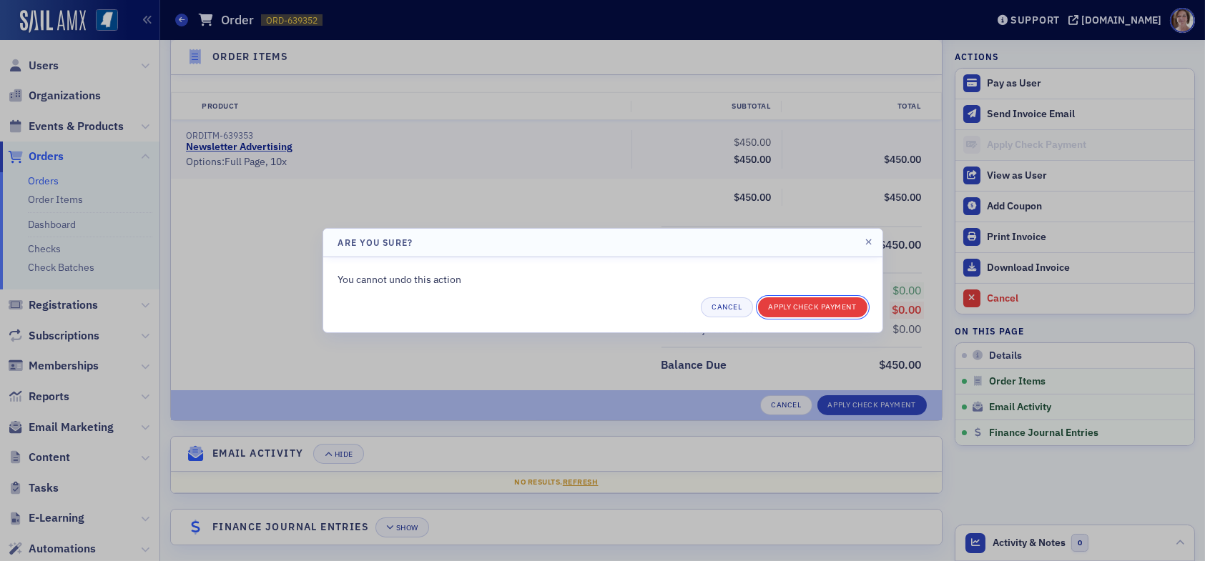
click at [834, 302] on button "Apply Check Payment" at bounding box center [812, 307] width 109 height 20
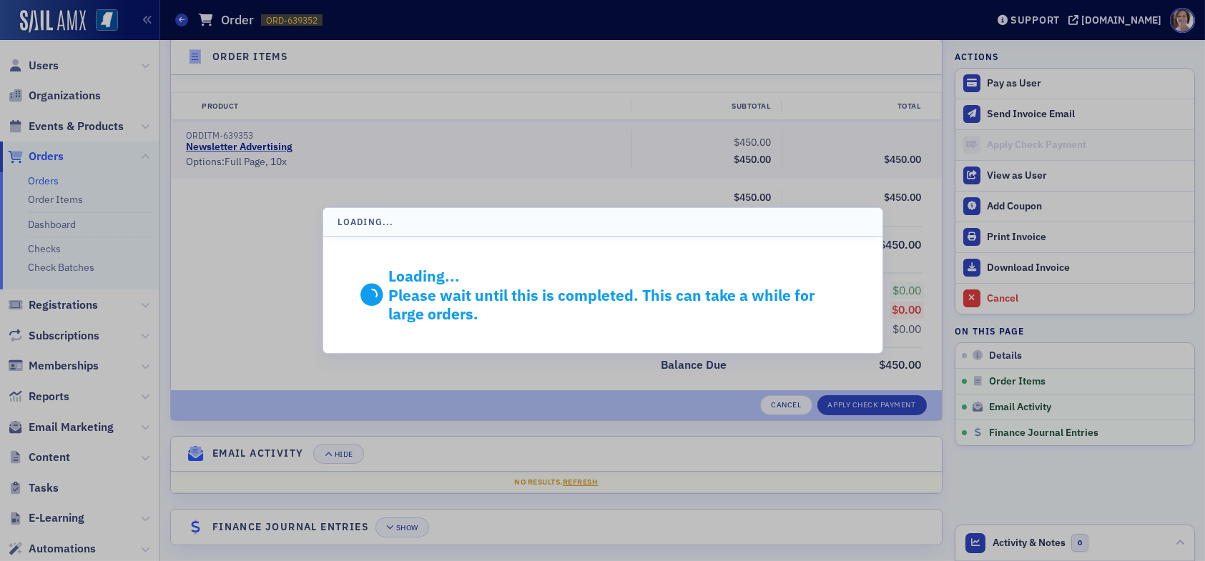
scroll to position [433, 0]
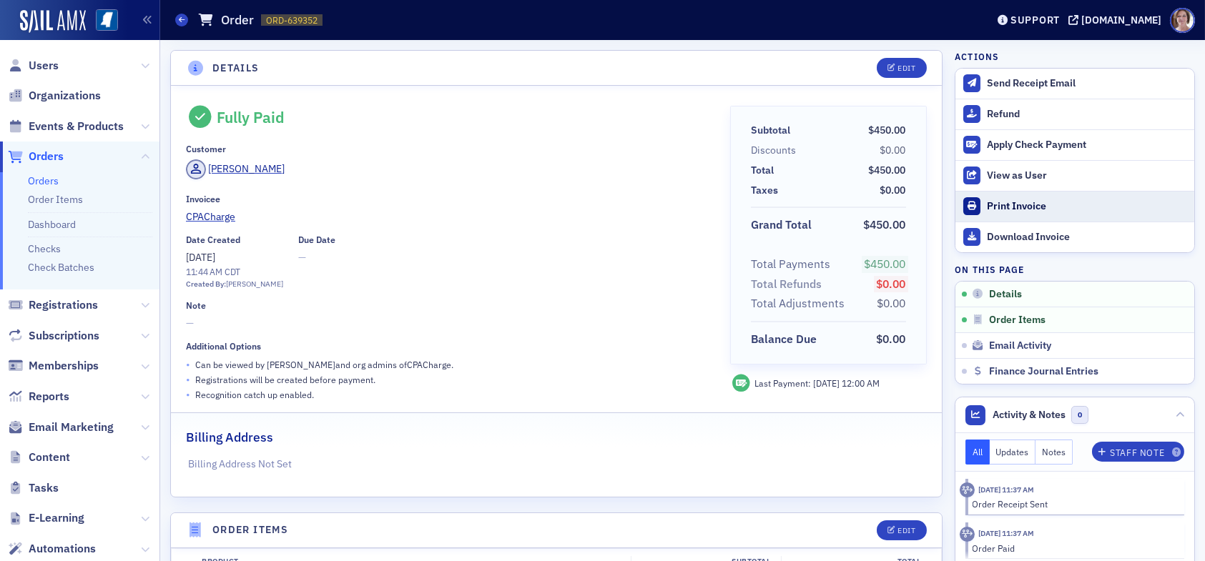
click at [1018, 211] on div "Print Invoice" at bounding box center [1087, 206] width 200 height 13
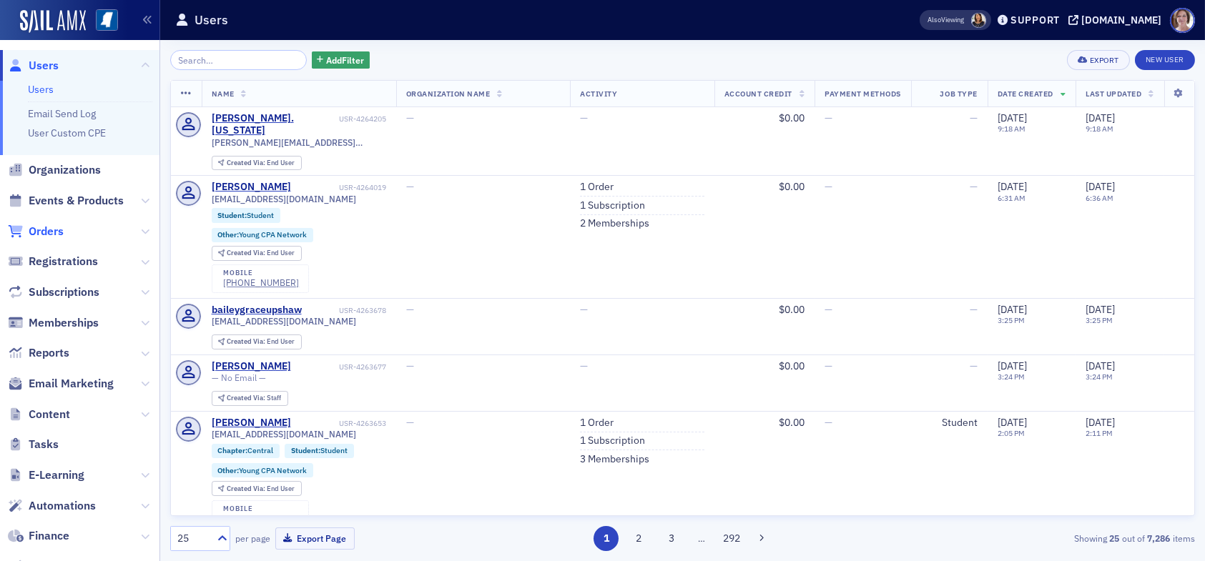
click at [48, 229] on span "Orders" at bounding box center [46, 232] width 35 height 16
